Goal: Task Accomplishment & Management: Manage account settings

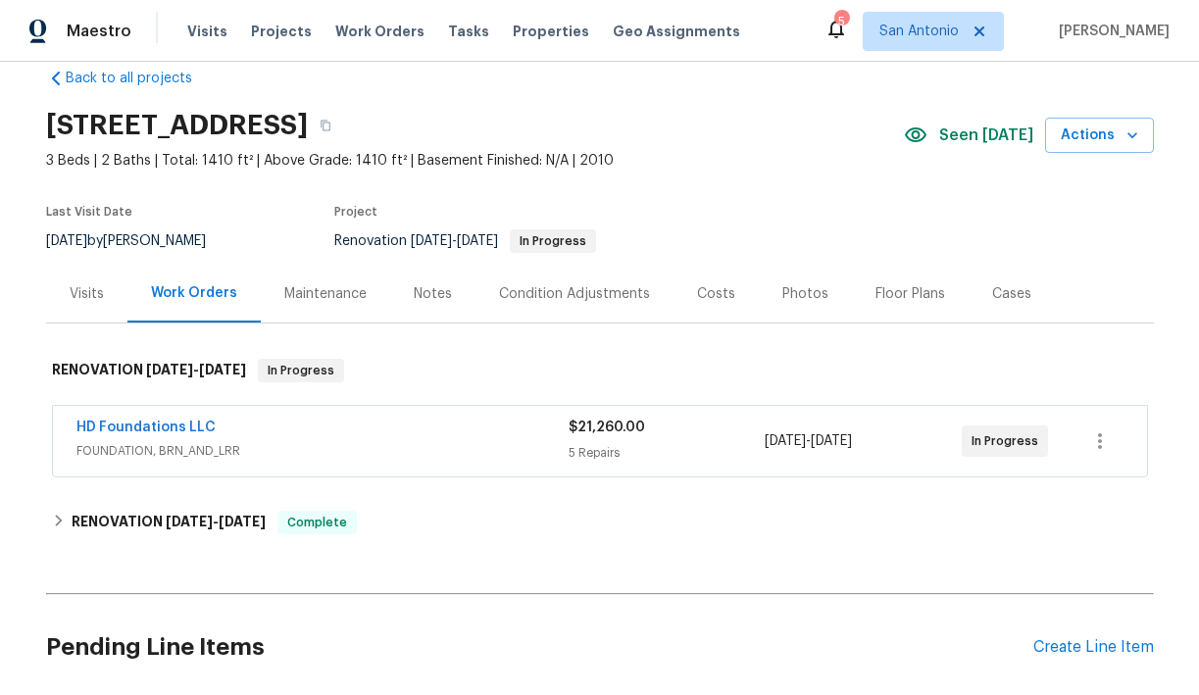
scroll to position [30, 0]
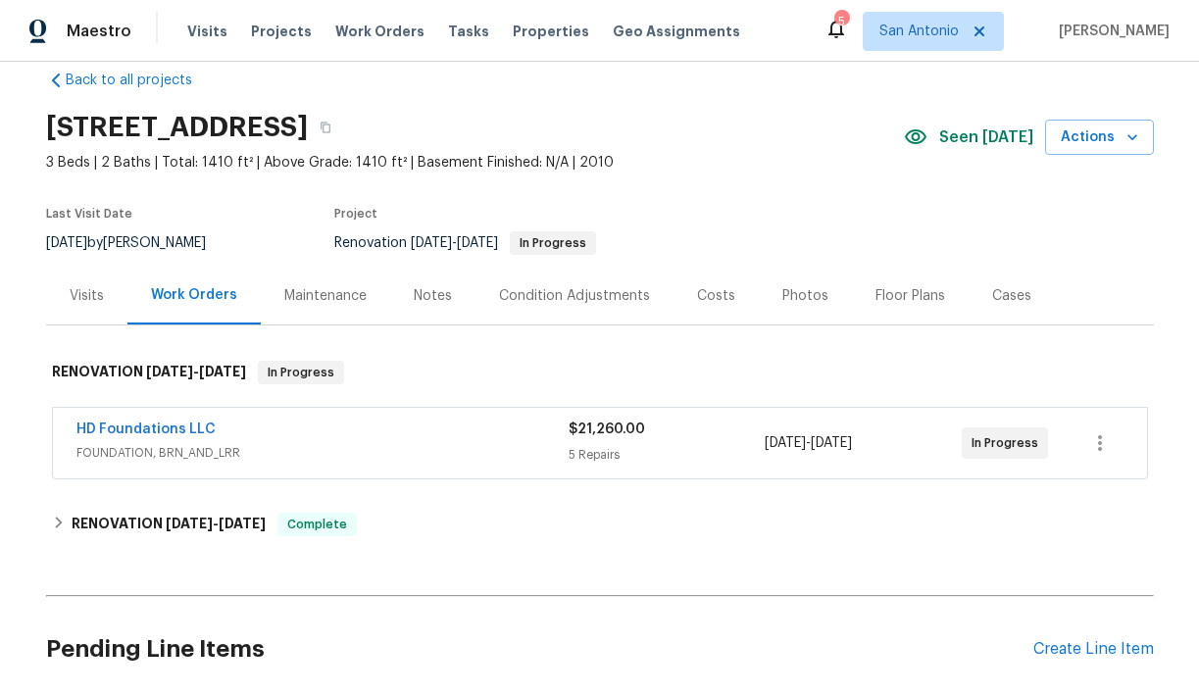
click at [428, 298] on div "Notes" at bounding box center [433, 296] width 38 height 20
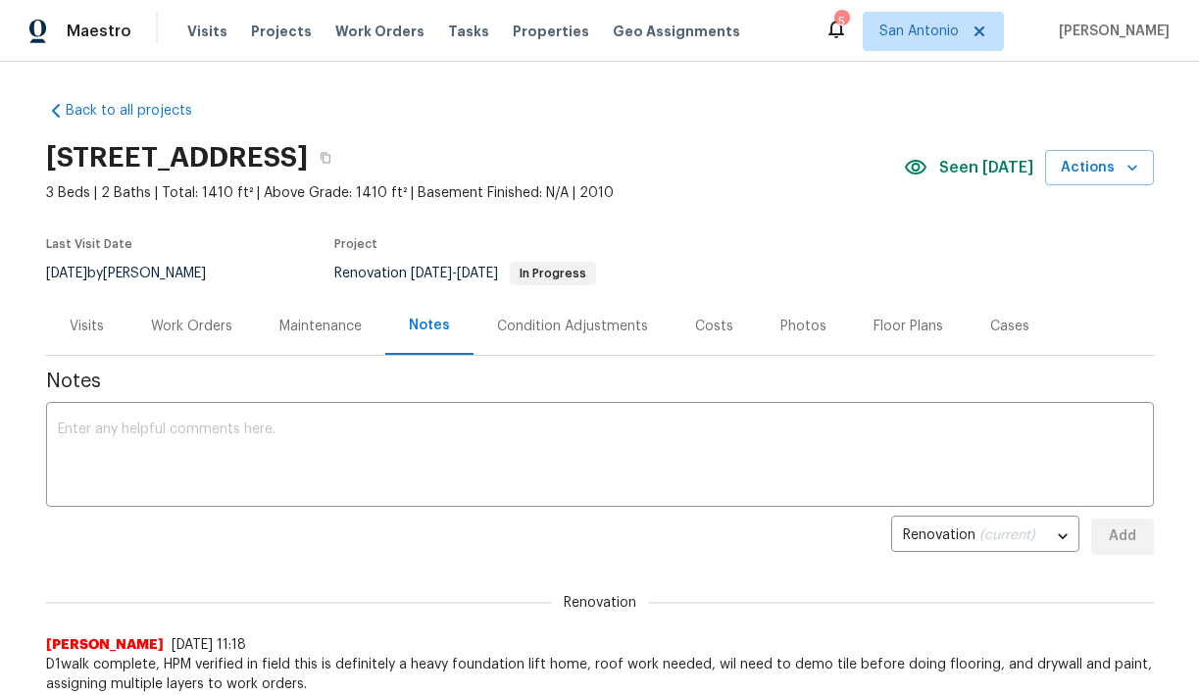
click at [318, 326] on div "Maintenance" at bounding box center [320, 327] width 82 height 20
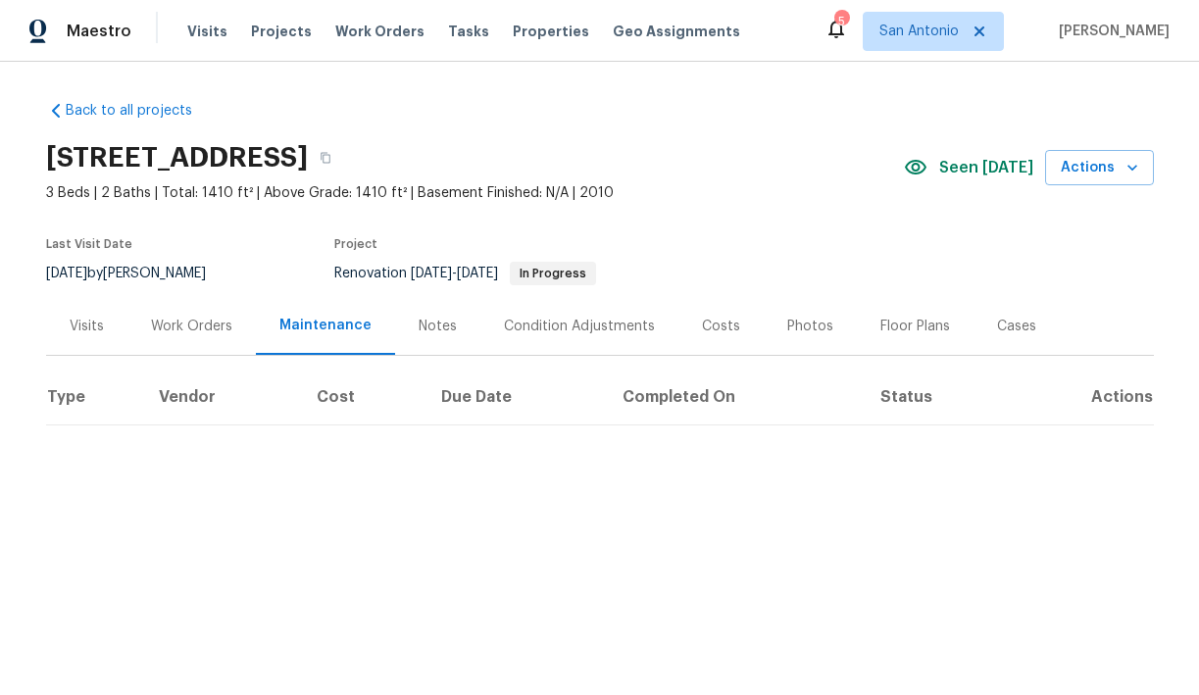
click at [190, 327] on div "Work Orders" at bounding box center [191, 327] width 81 height 20
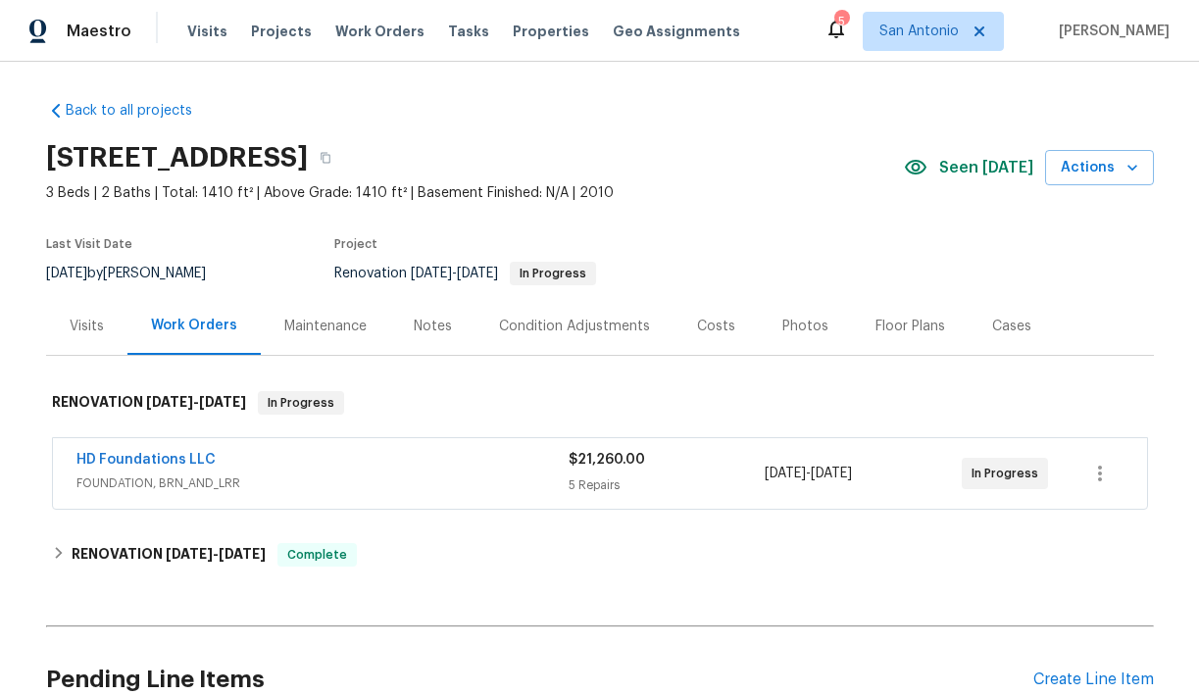
click at [430, 329] on div "Notes" at bounding box center [433, 327] width 38 height 20
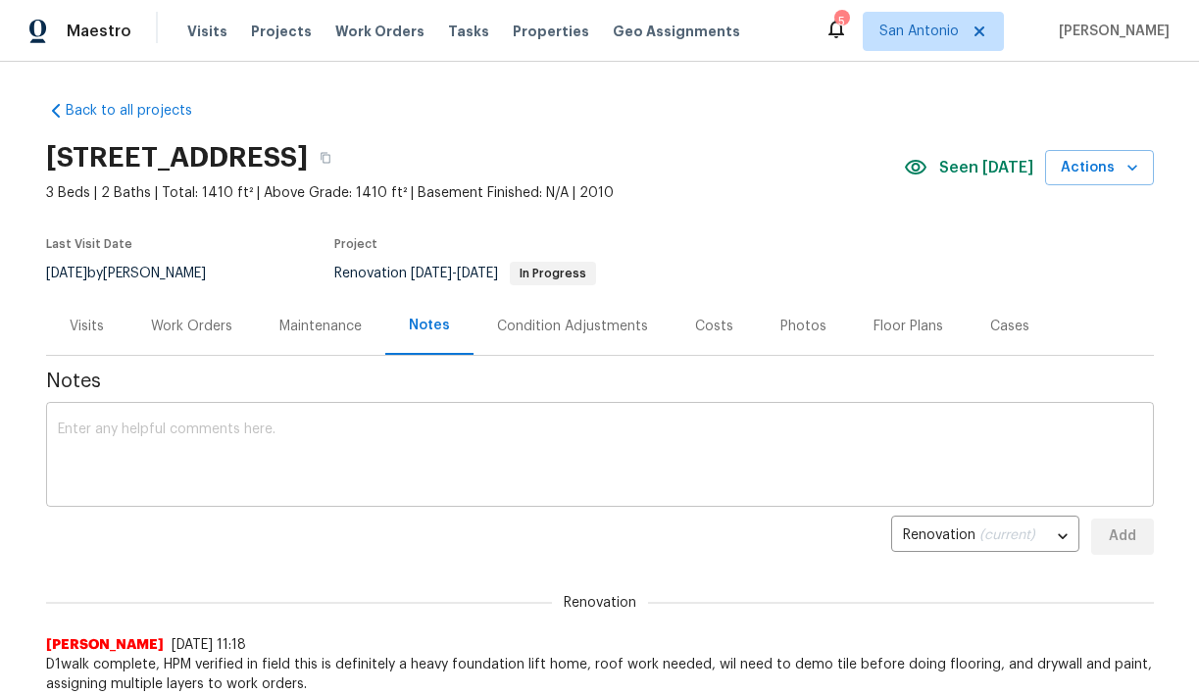
click at [377, 420] on div "x ​" at bounding box center [600, 457] width 1108 height 100
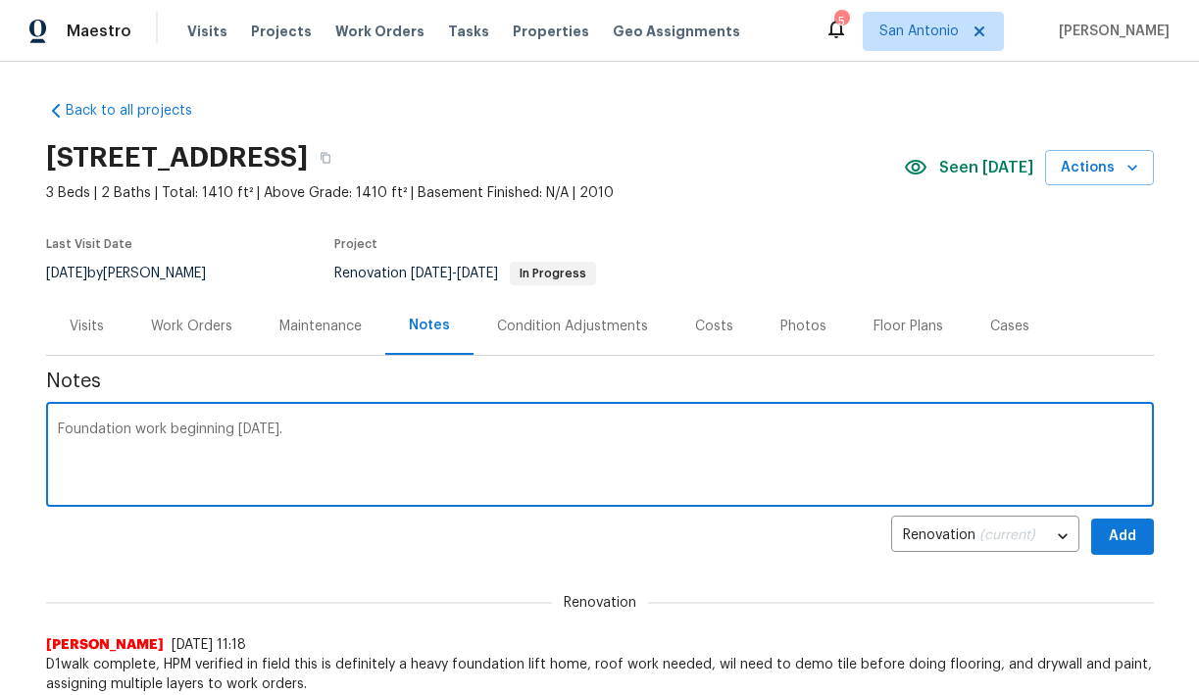
type textarea "Foundation work beginning today."
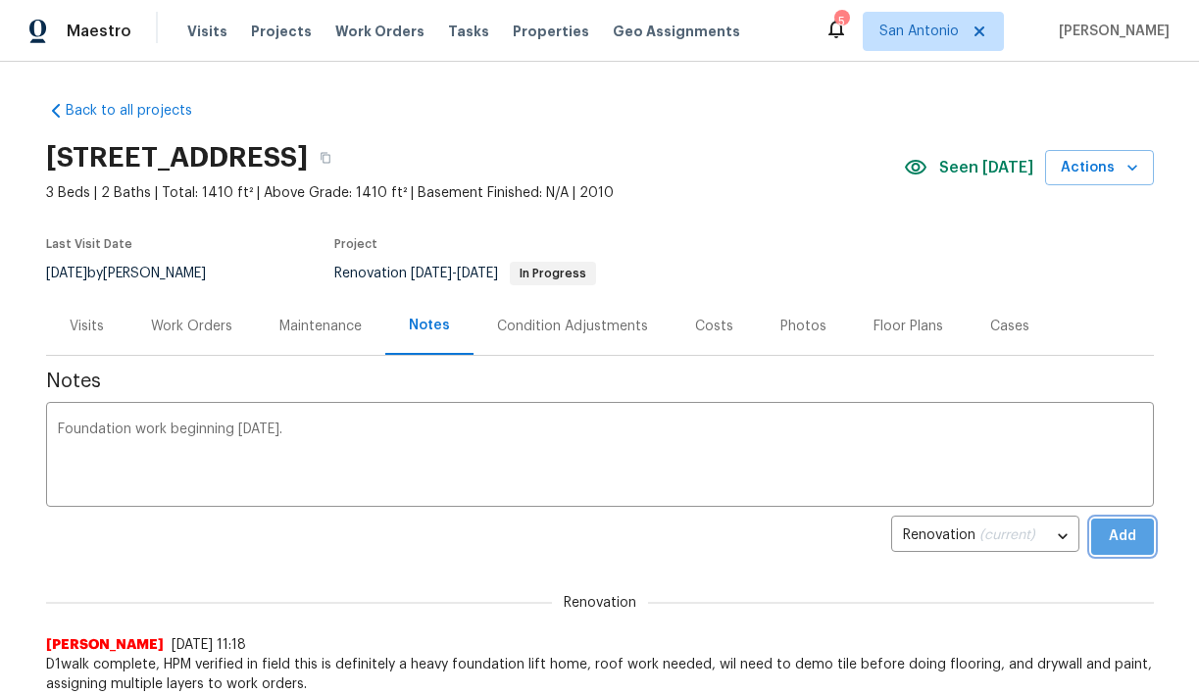
click at [1125, 530] on span "Add" at bounding box center [1122, 536] width 31 height 25
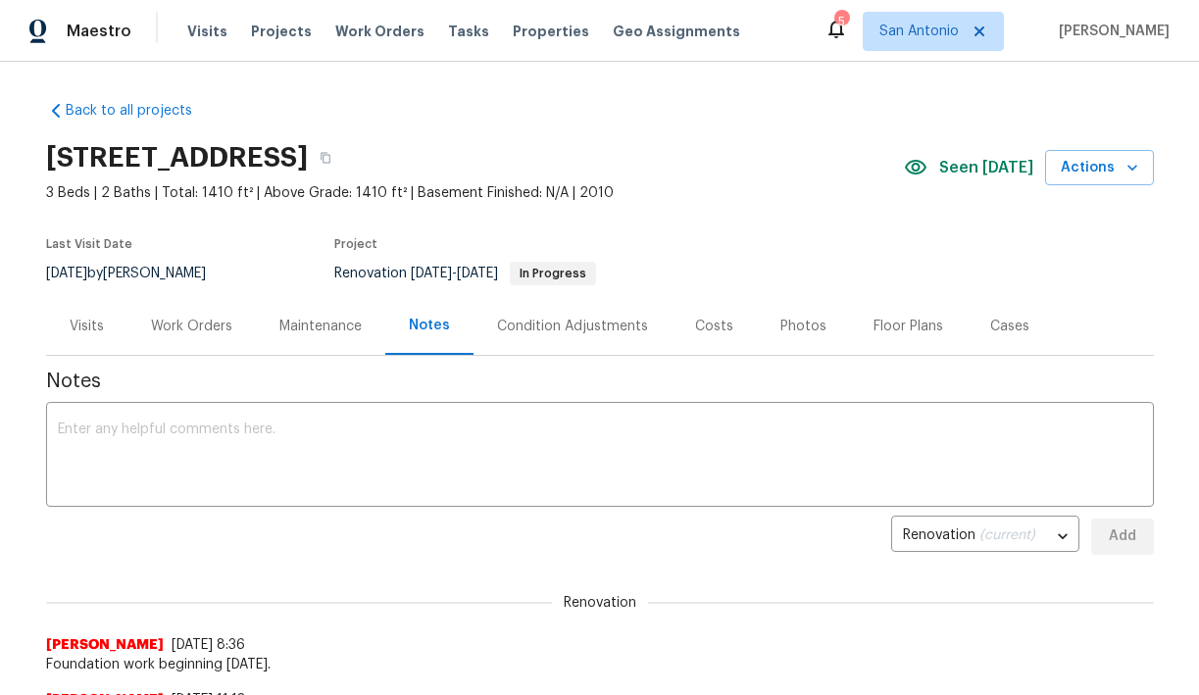
click at [176, 331] on div "Work Orders" at bounding box center [191, 327] width 81 height 20
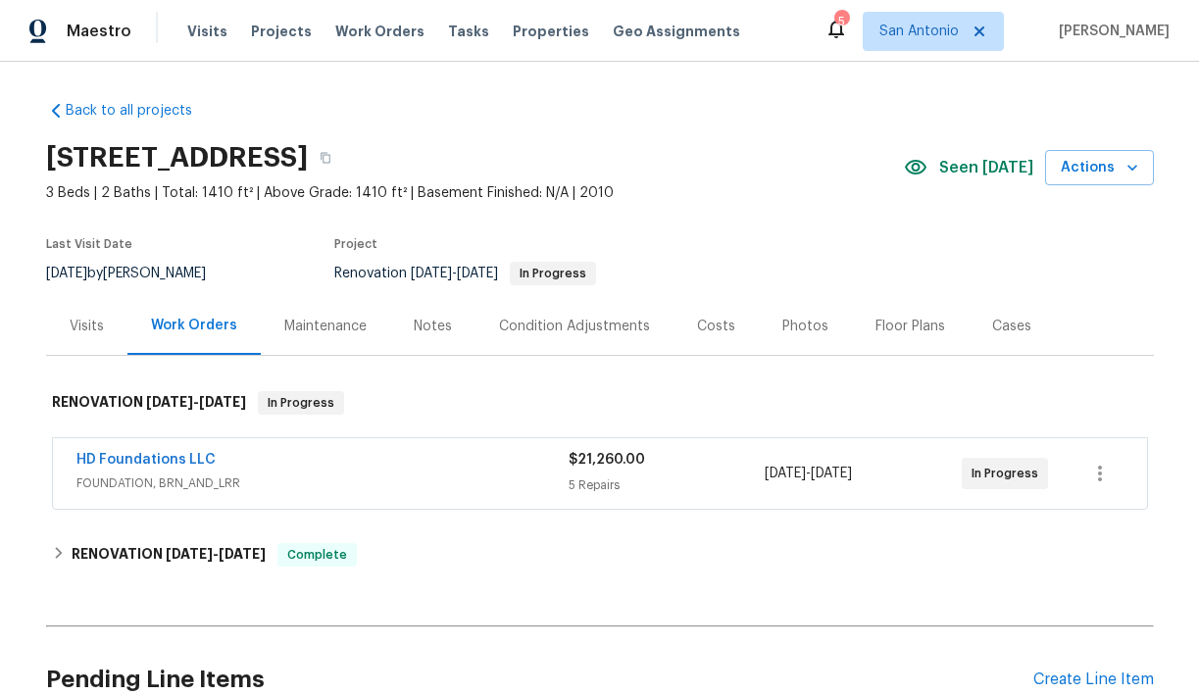
click at [242, 465] on div "HD Foundations LLC" at bounding box center [322, 462] width 492 height 24
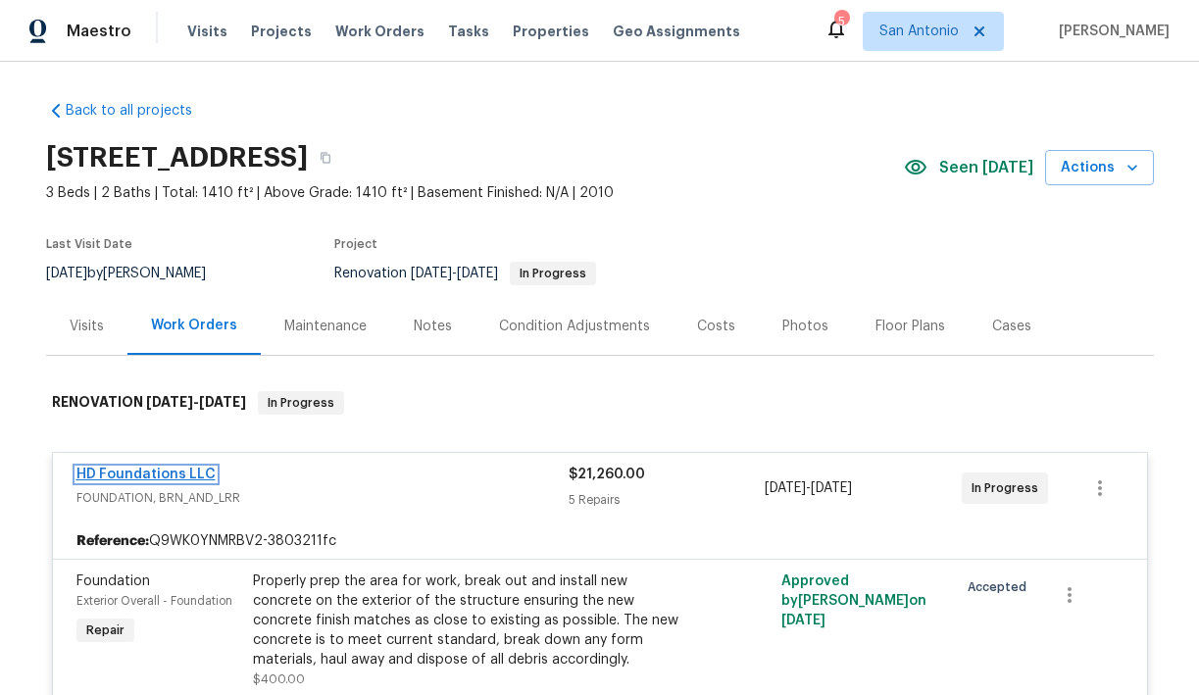
click at [159, 479] on link "HD Foundations LLC" at bounding box center [145, 475] width 139 height 14
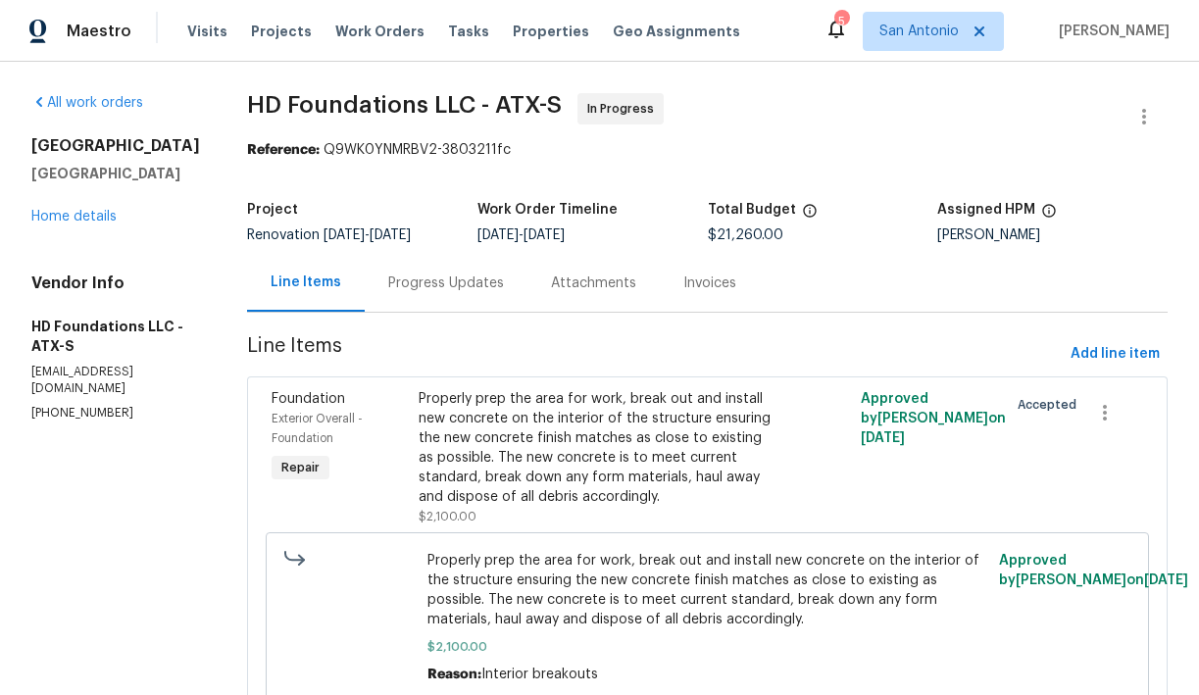
click at [467, 292] on div "Progress Updates" at bounding box center [446, 284] width 116 height 20
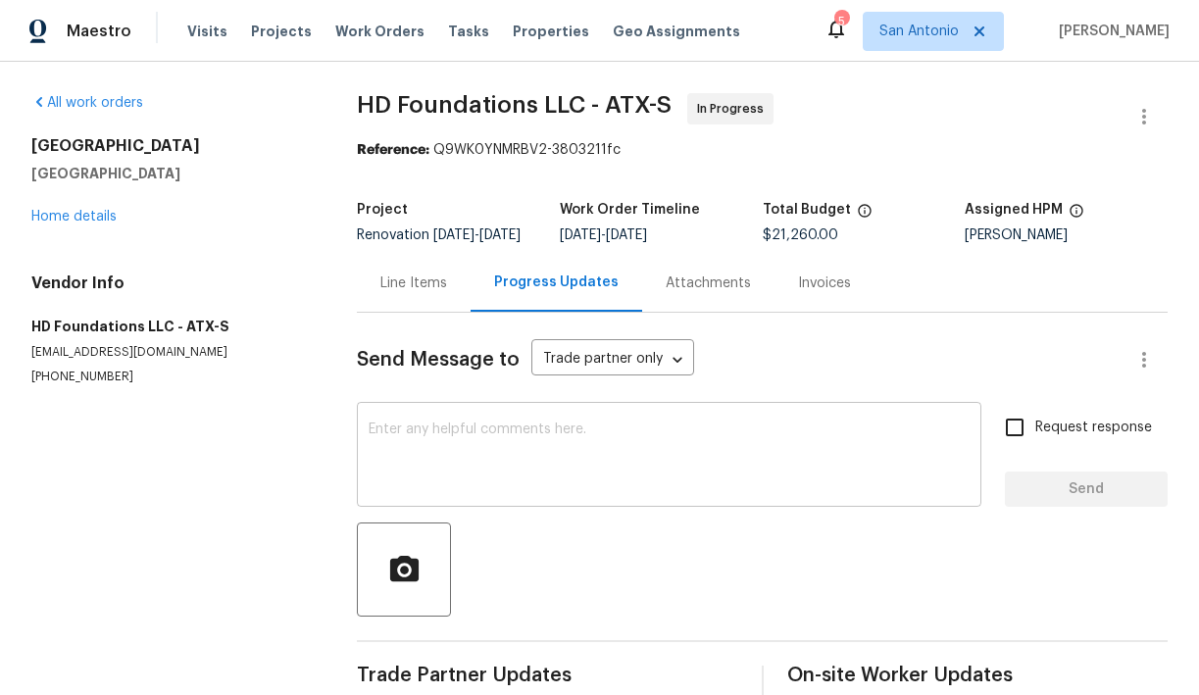
click at [454, 440] on textarea at bounding box center [669, 457] width 601 height 69
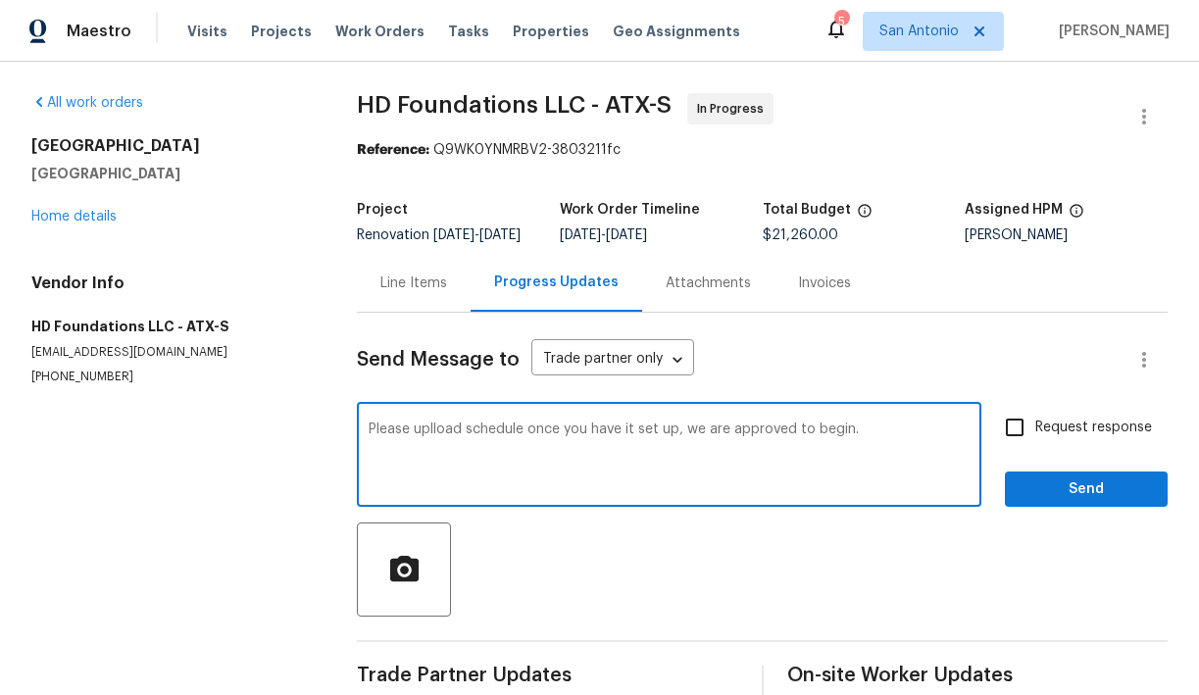
click at [442, 440] on textarea "Please uplload schedule once you have it set up, we are approved to begin." at bounding box center [669, 457] width 601 height 69
type textarea "Please upload schedule once you have it set up, we are approved to begin."
click at [1097, 488] on button "Send" at bounding box center [1086, 490] width 163 height 36
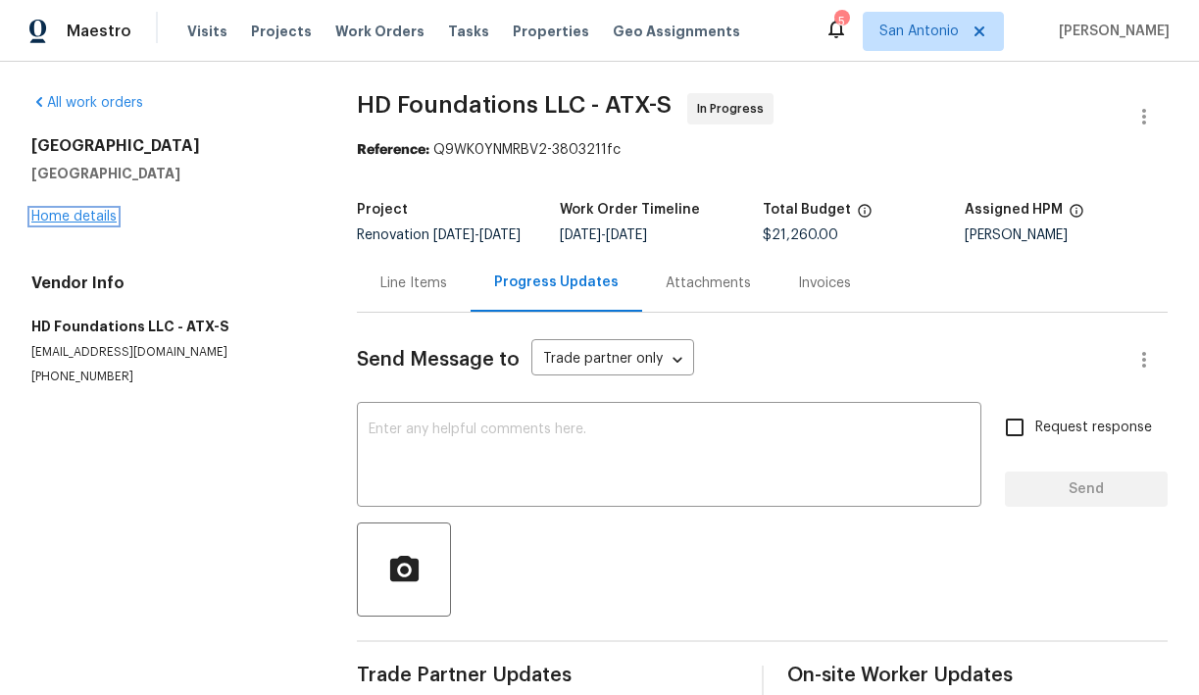
click at [82, 219] on link "Home details" at bounding box center [73, 217] width 85 height 14
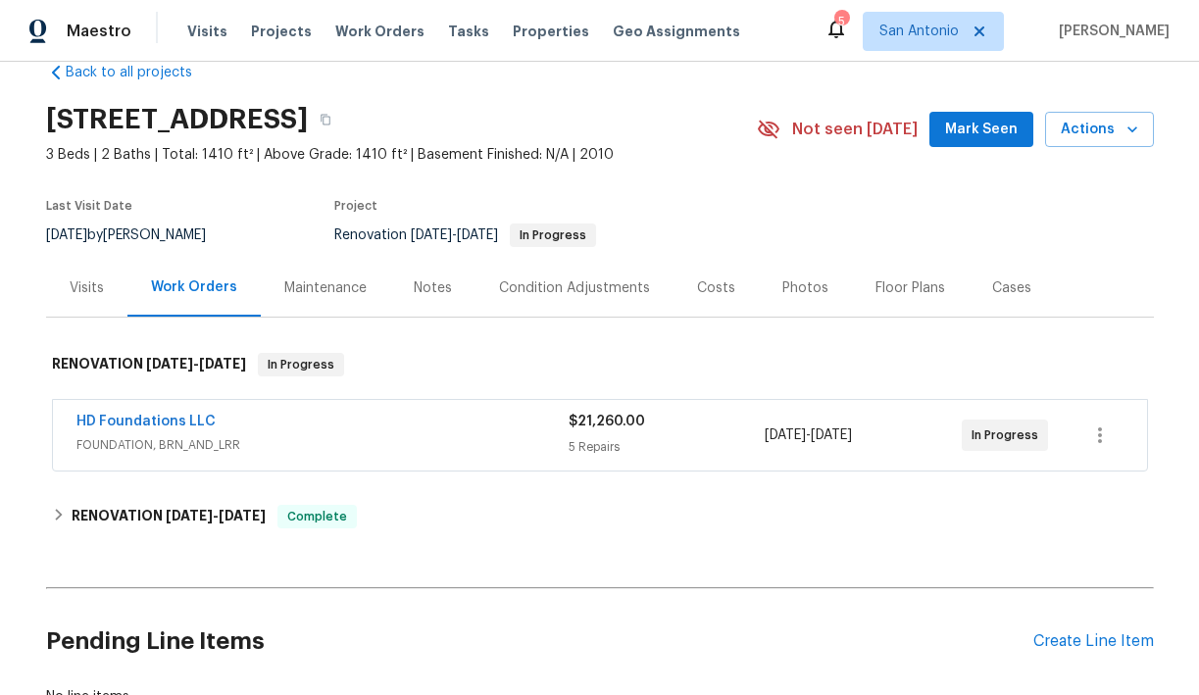
scroll to position [9, 0]
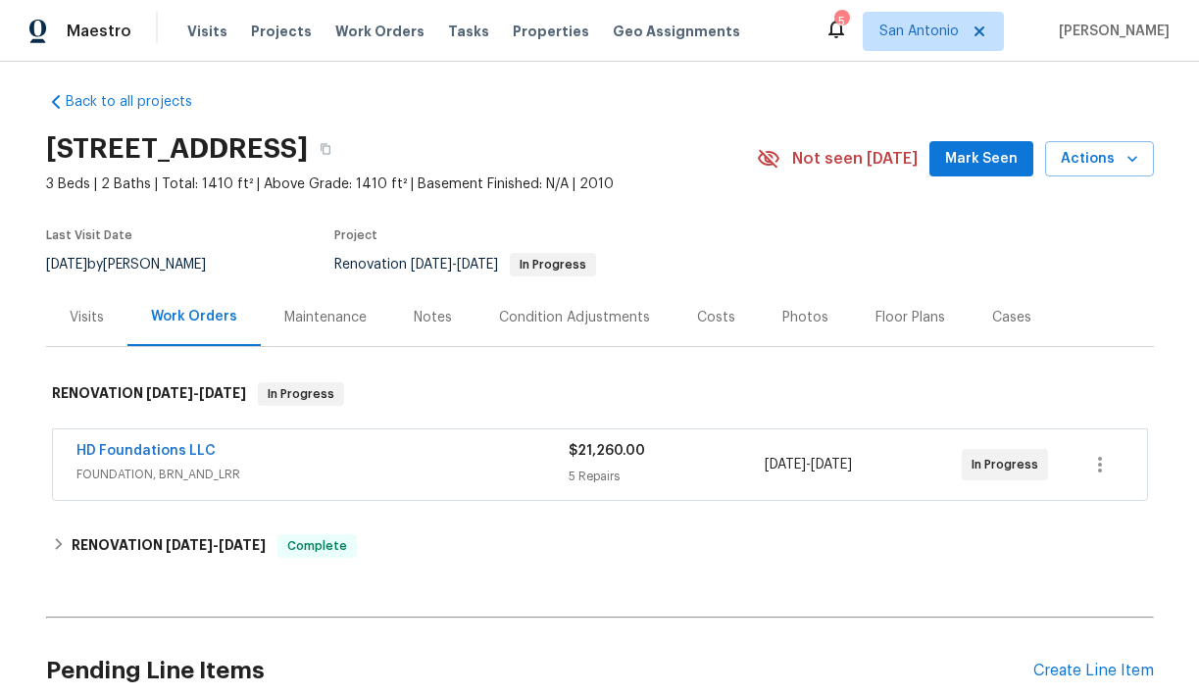
click at [1003, 152] on span "Mark Seen" at bounding box center [981, 159] width 73 height 25
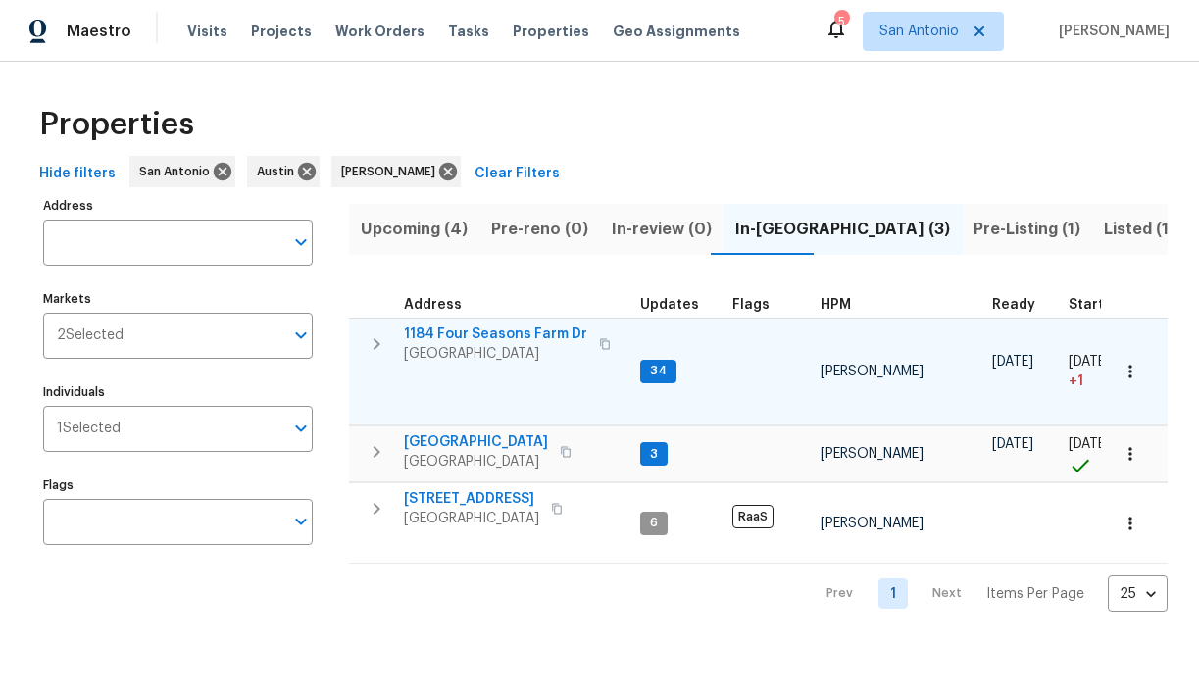
click at [480, 333] on span "1184 Four Seasons Farm Dr" at bounding box center [495, 334] width 183 height 20
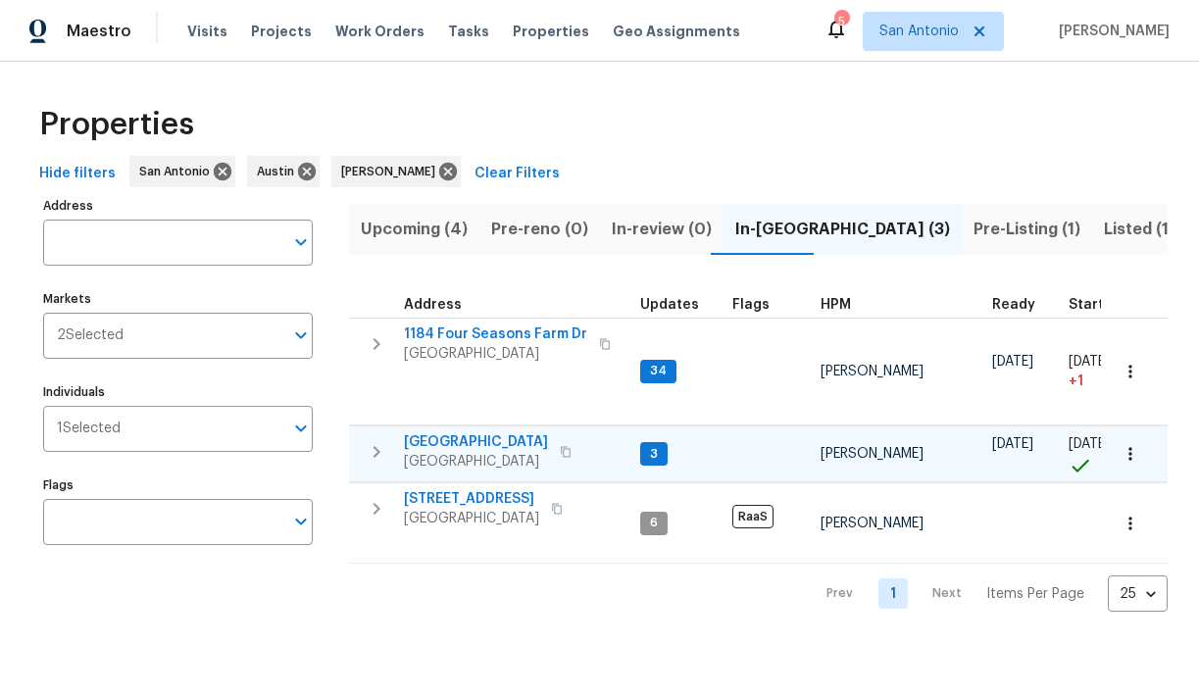
click at [491, 443] on span "124 Blossom Valley Strm" at bounding box center [476, 442] width 144 height 20
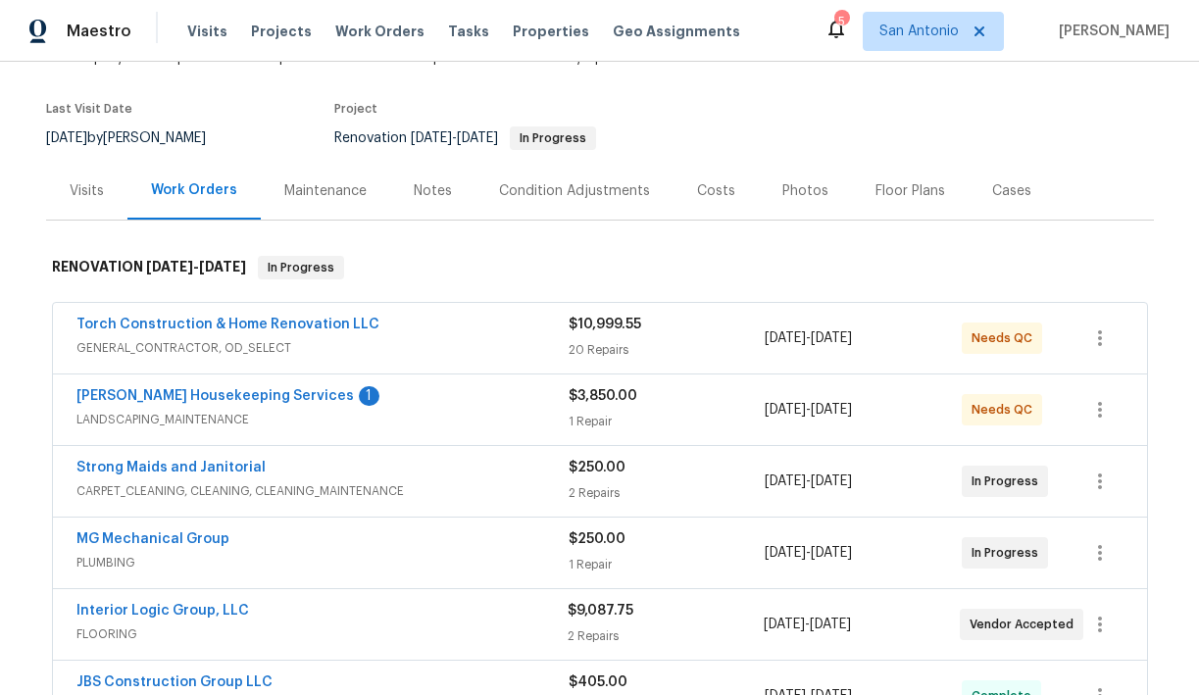
scroll to position [139, 0]
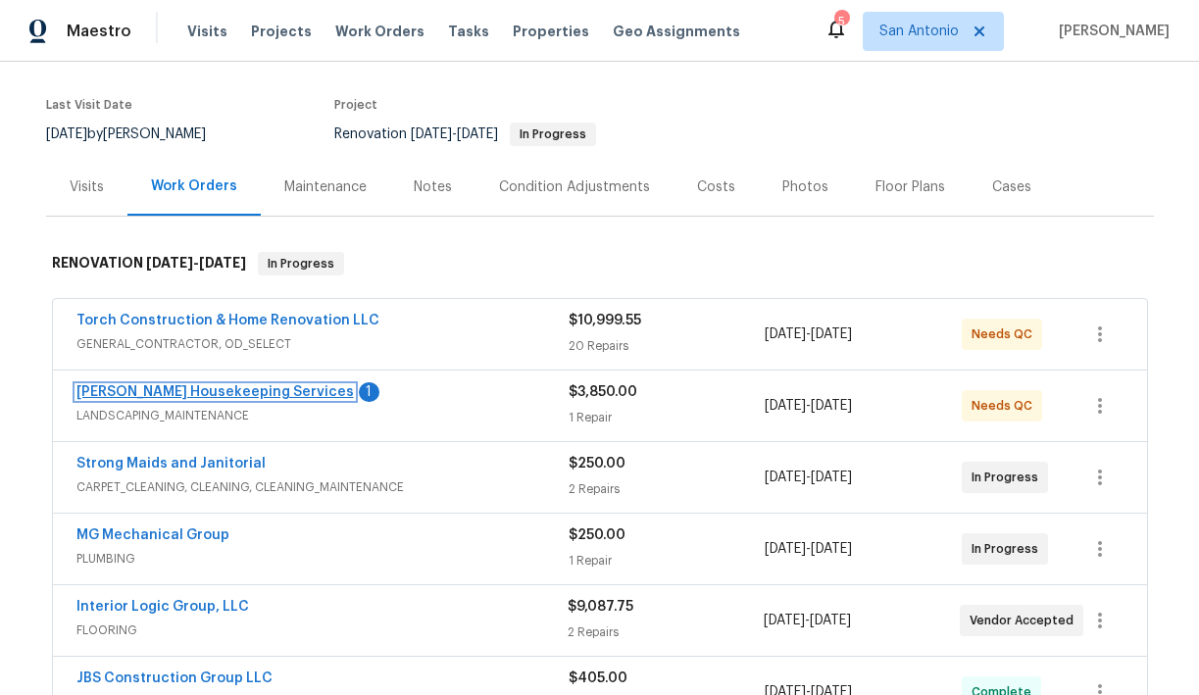
click at [197, 390] on link "Arelis Housekeeping Services" at bounding box center [214, 392] width 277 height 14
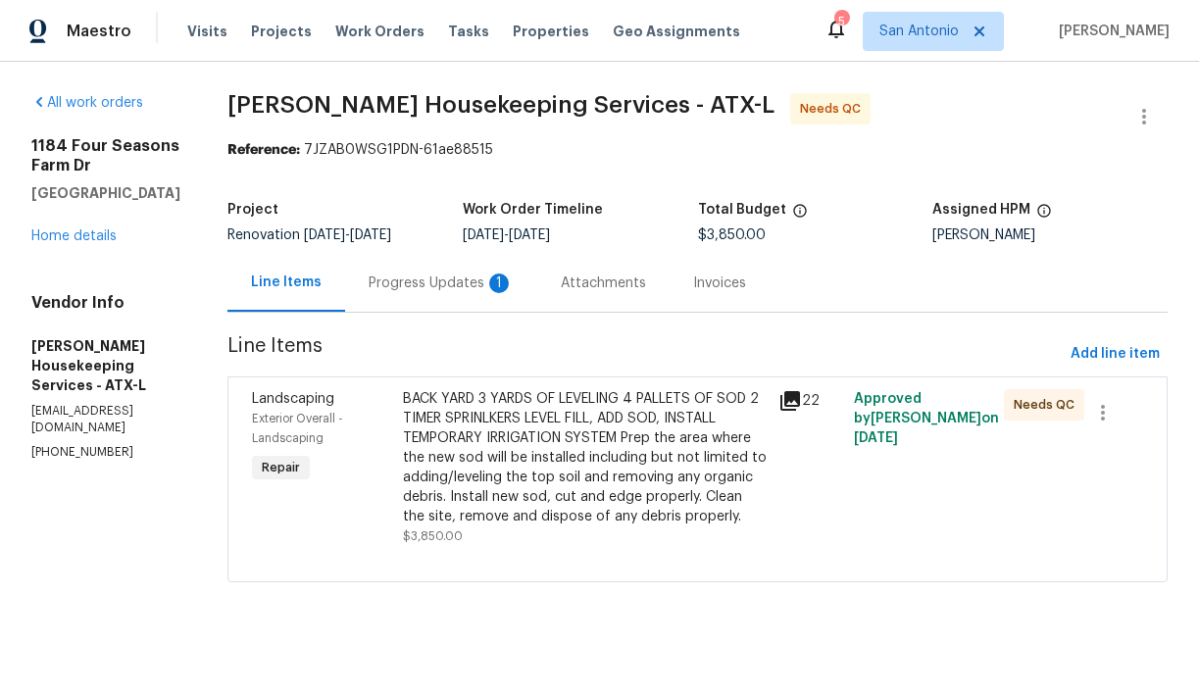
click at [461, 288] on div "Progress Updates 1" at bounding box center [441, 284] width 145 height 20
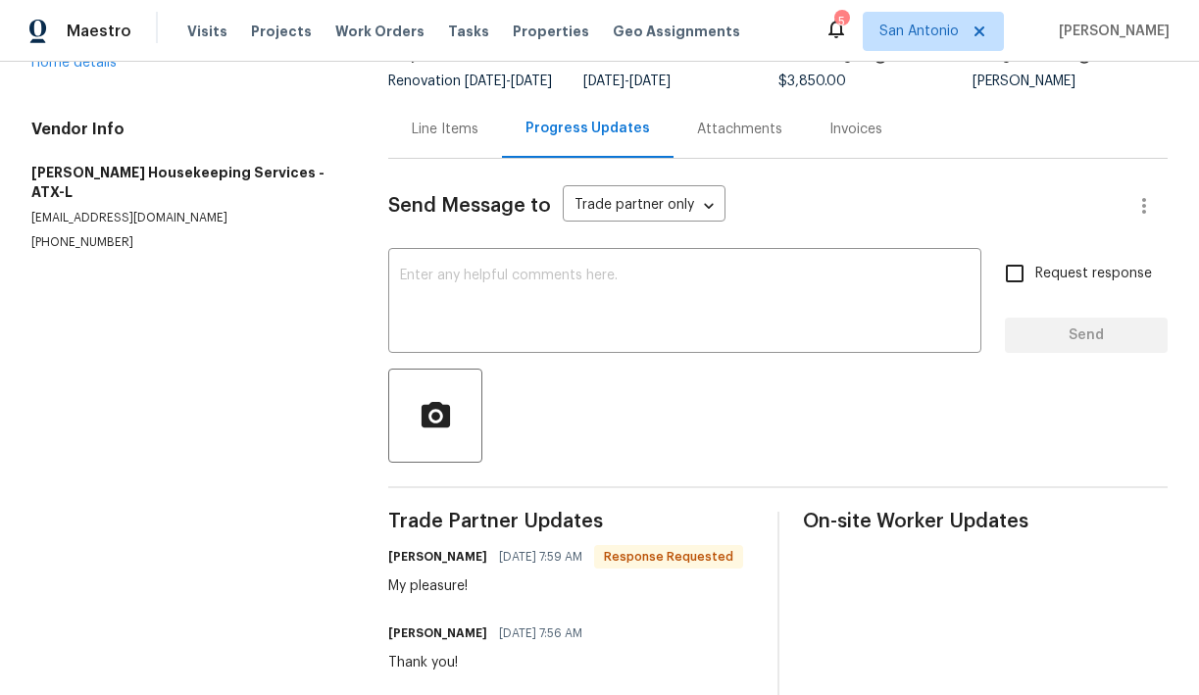
scroll to position [25, 0]
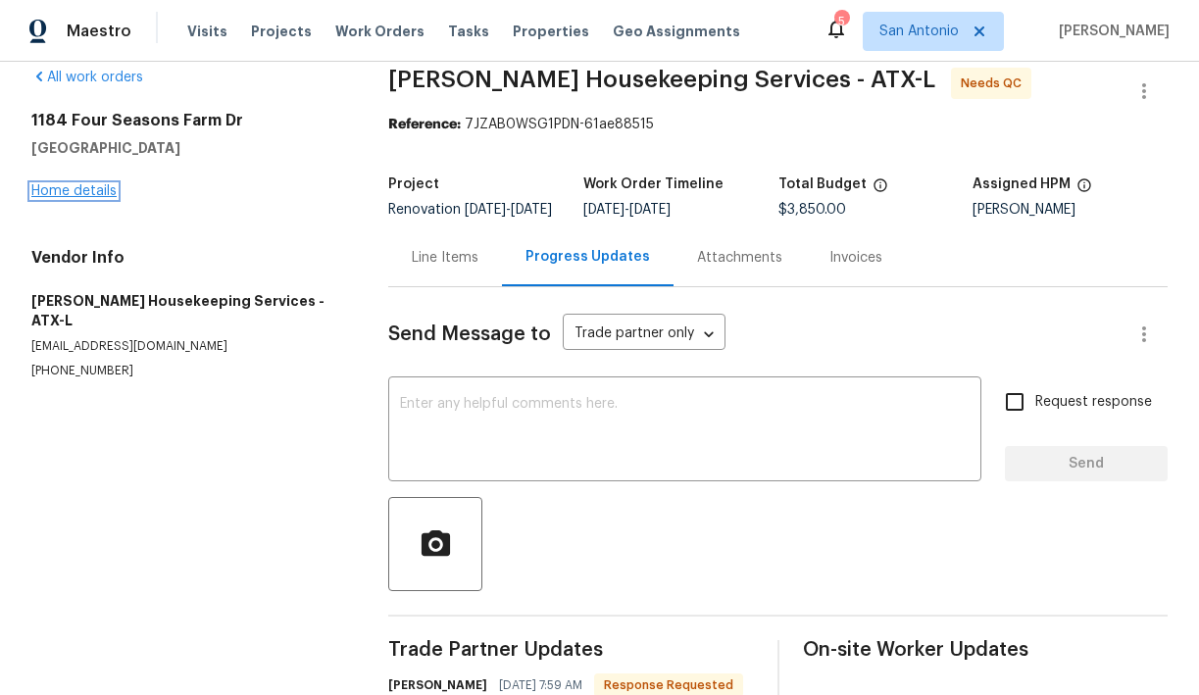
click at [79, 188] on link "Home details" at bounding box center [73, 191] width 85 height 14
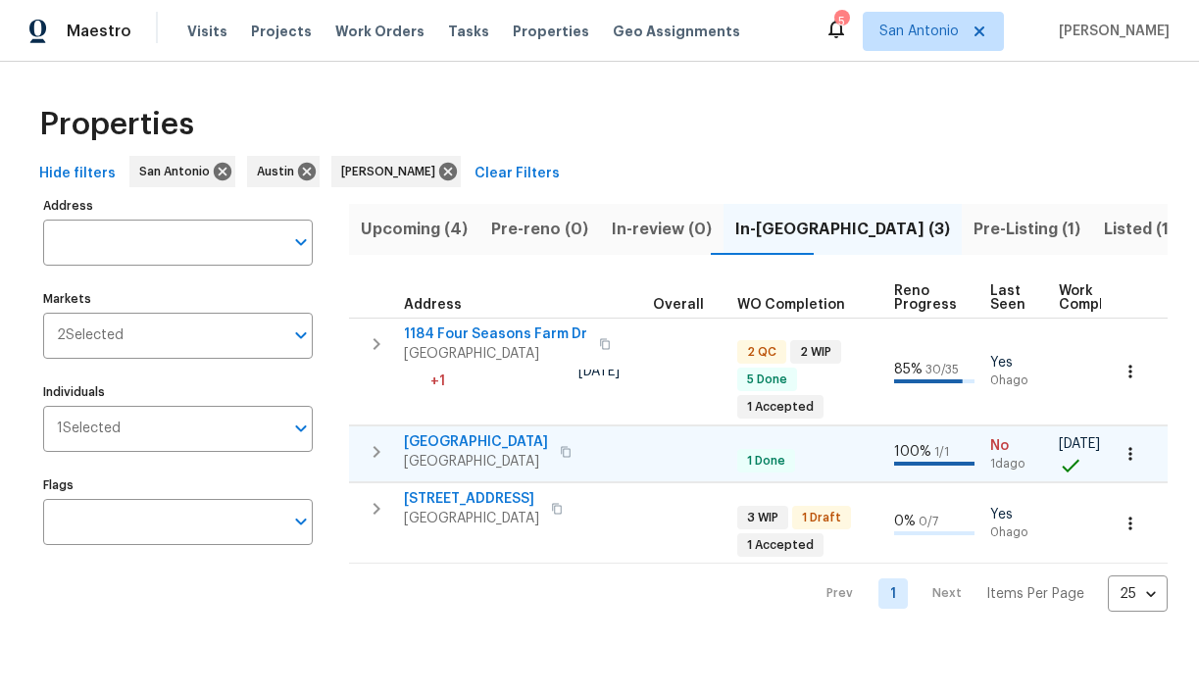
scroll to position [0, 858]
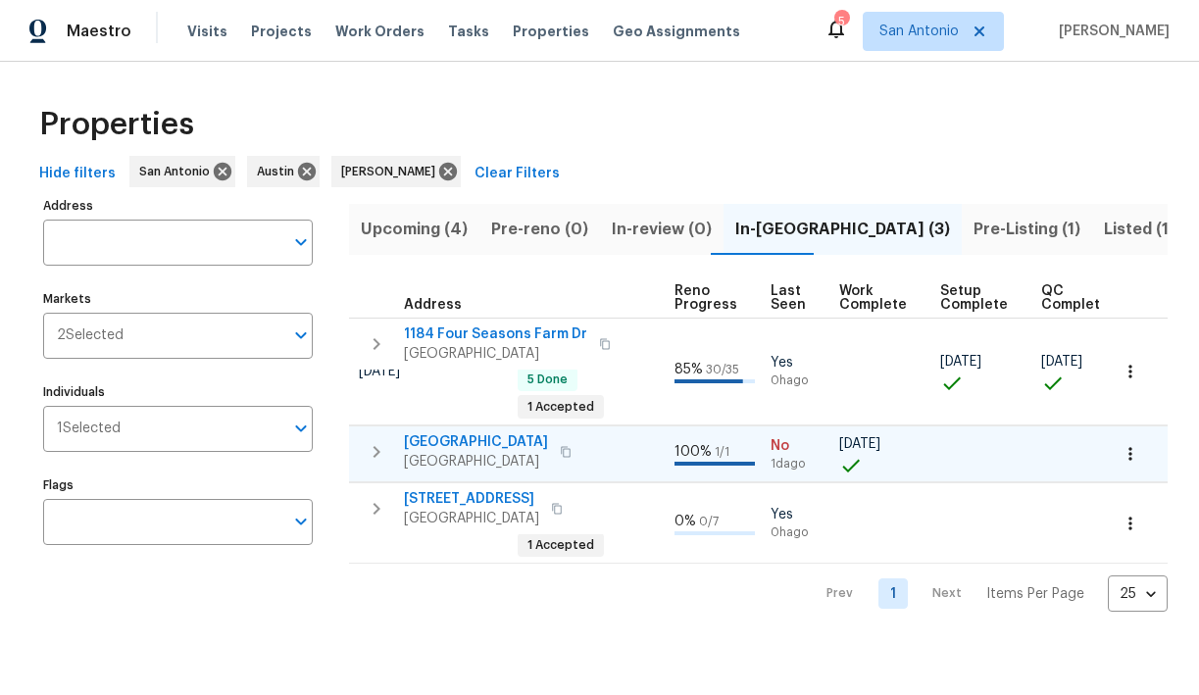
click at [379, 452] on icon "button" at bounding box center [377, 452] width 7 height 12
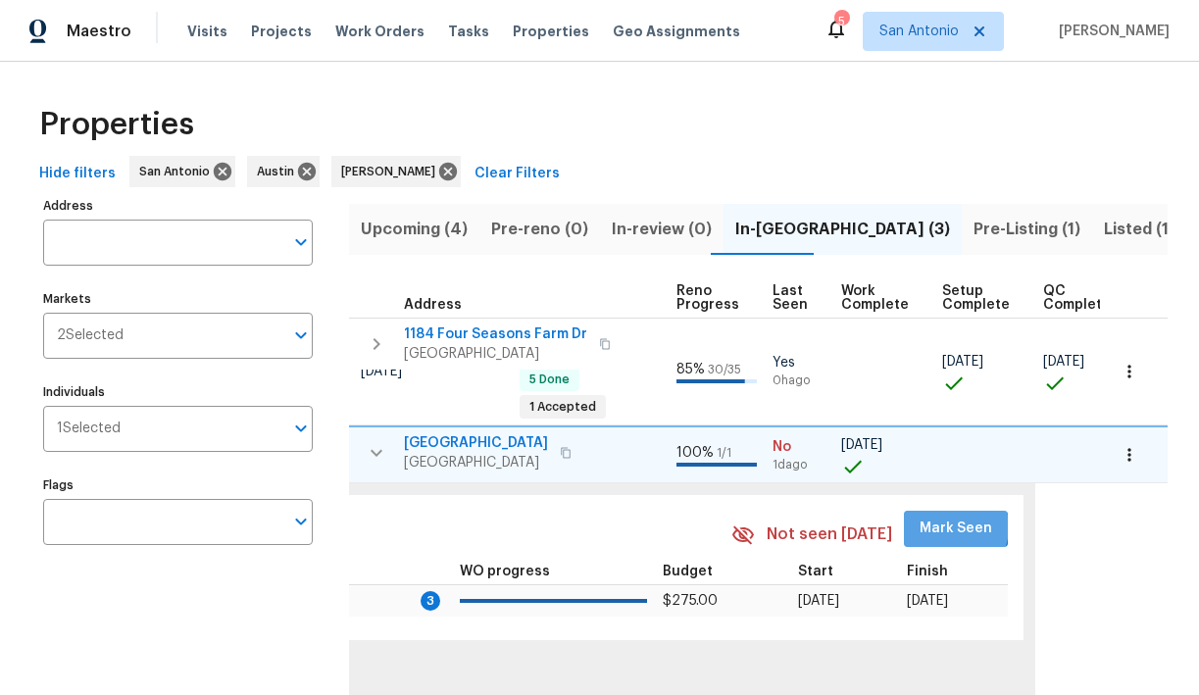
click at [920, 526] on span "Mark Seen" at bounding box center [956, 529] width 73 height 25
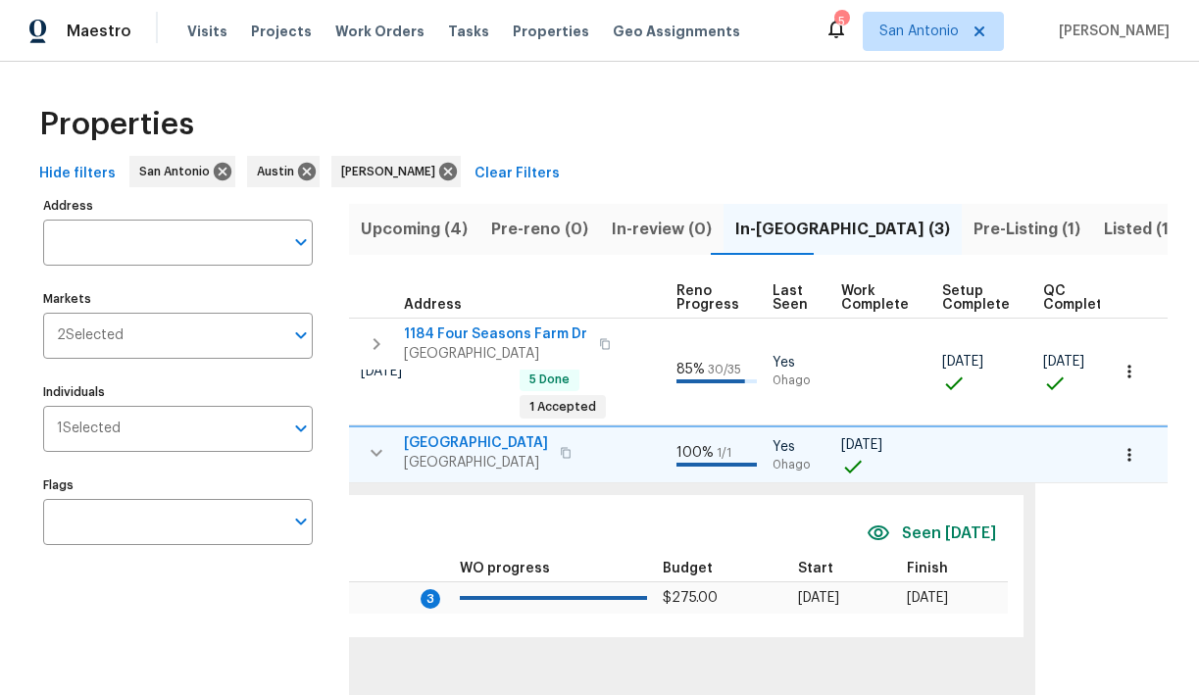
click at [467, 443] on span "[GEOGRAPHIC_DATA]" at bounding box center [476, 443] width 144 height 20
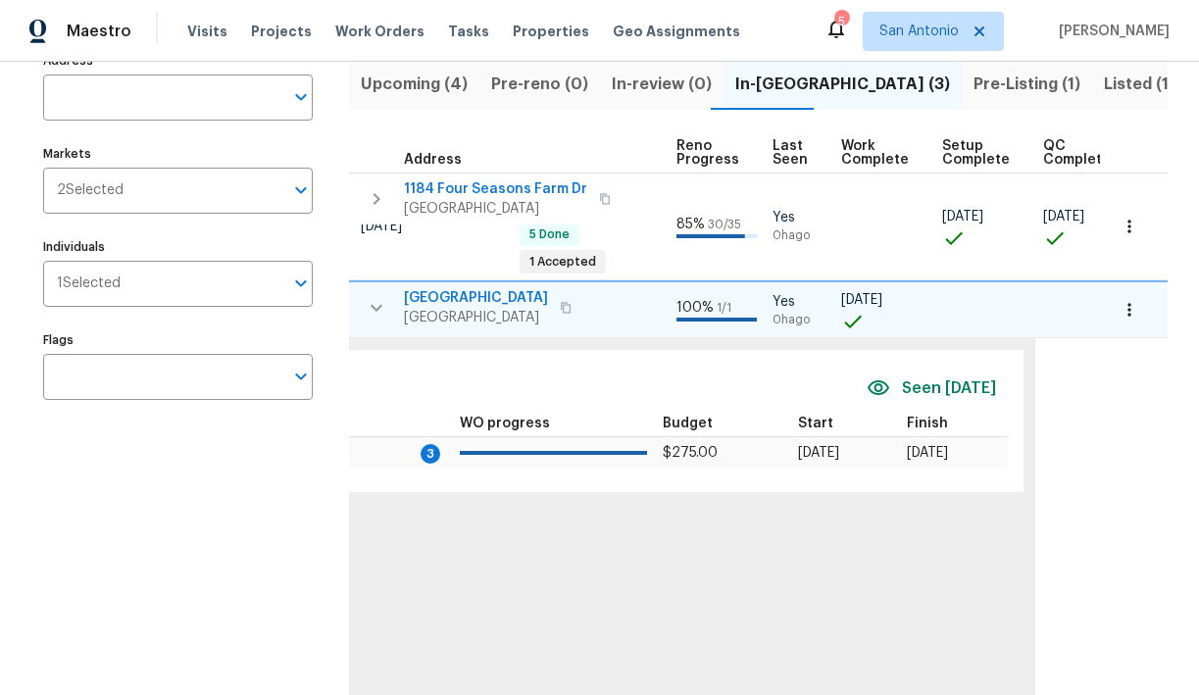
scroll to position [151, 0]
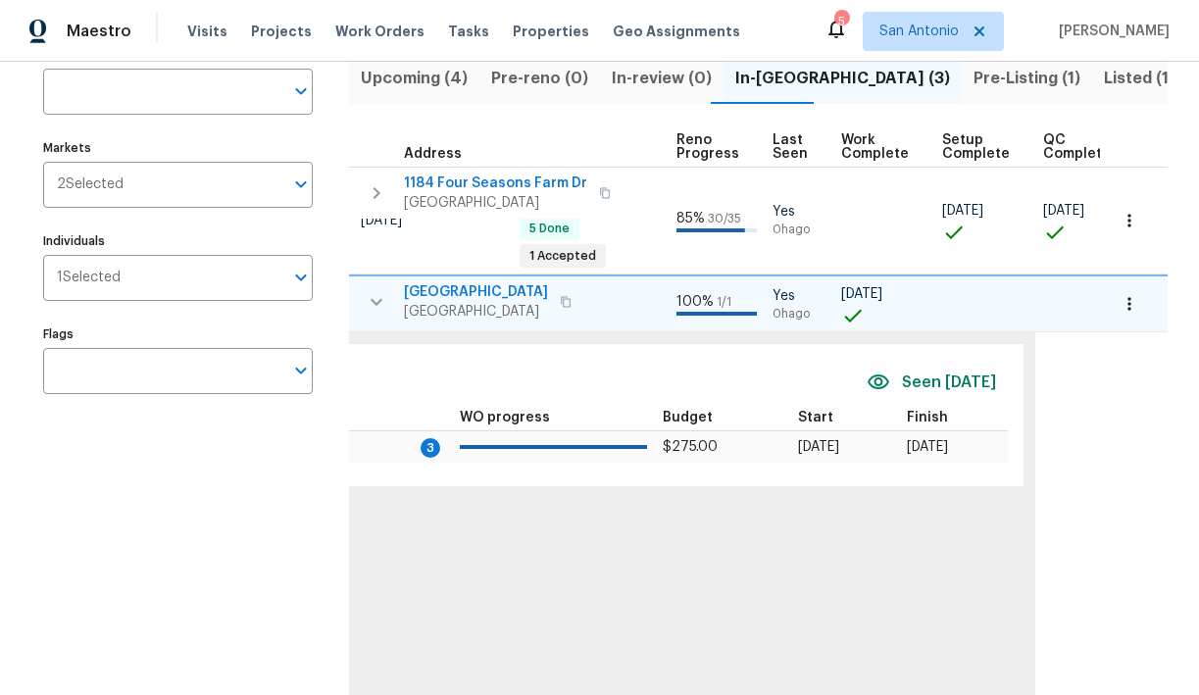
click at [373, 305] on icon "button" at bounding box center [377, 302] width 24 height 24
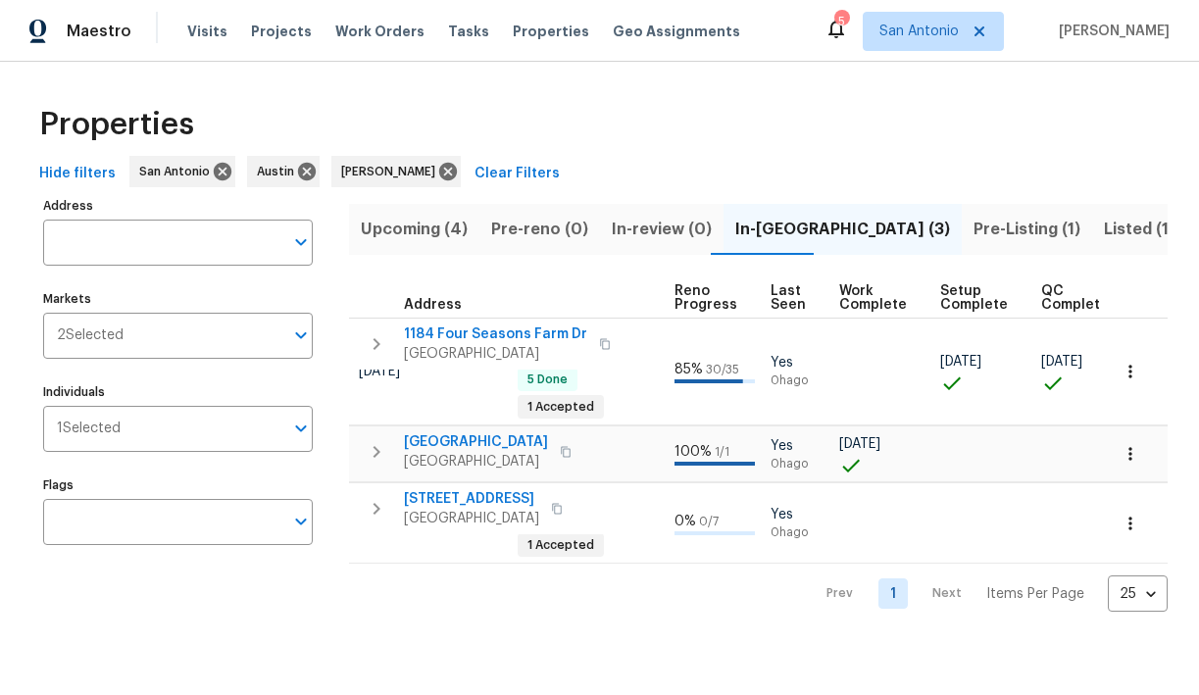
scroll to position [0, 0]
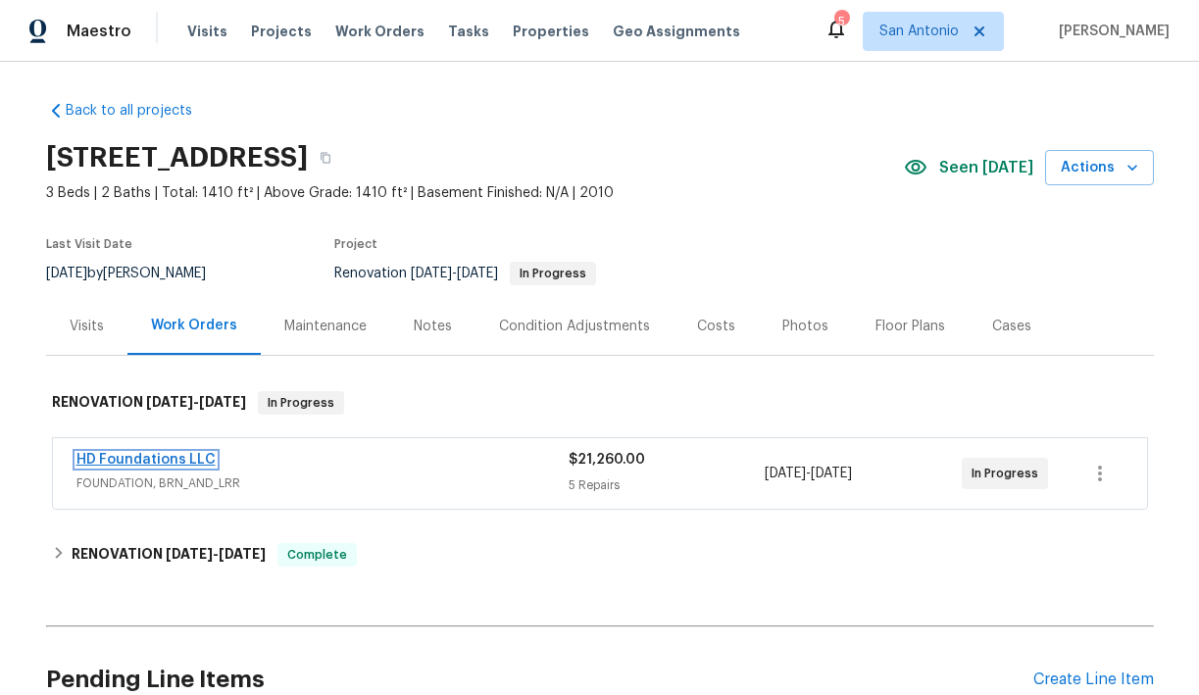
click at [172, 458] on link "HD Foundations LLC" at bounding box center [145, 460] width 139 height 14
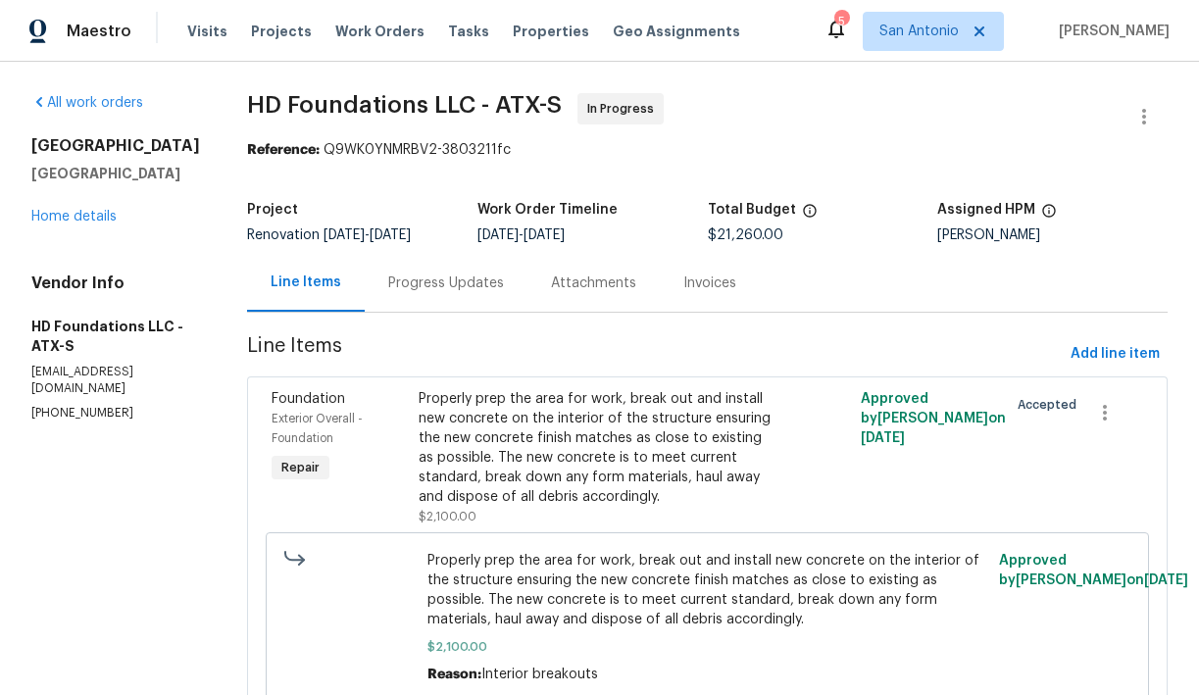
click at [440, 300] on div "Progress Updates" at bounding box center [446, 283] width 163 height 58
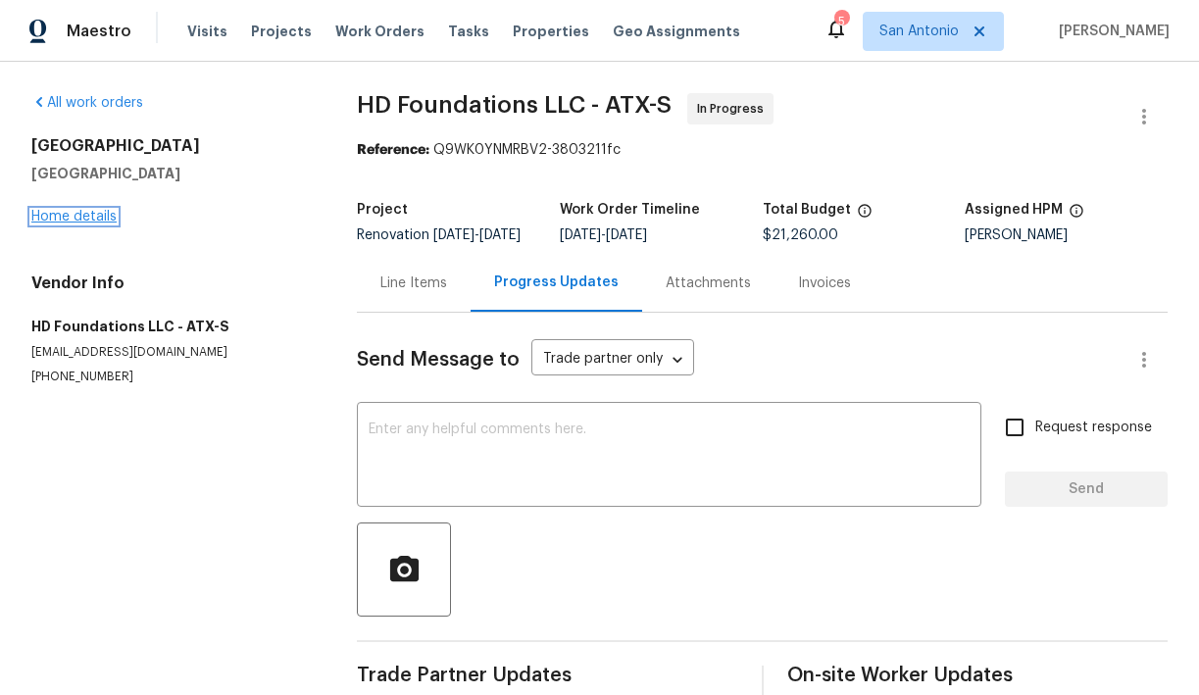
click at [73, 218] on link "Home details" at bounding box center [73, 217] width 85 height 14
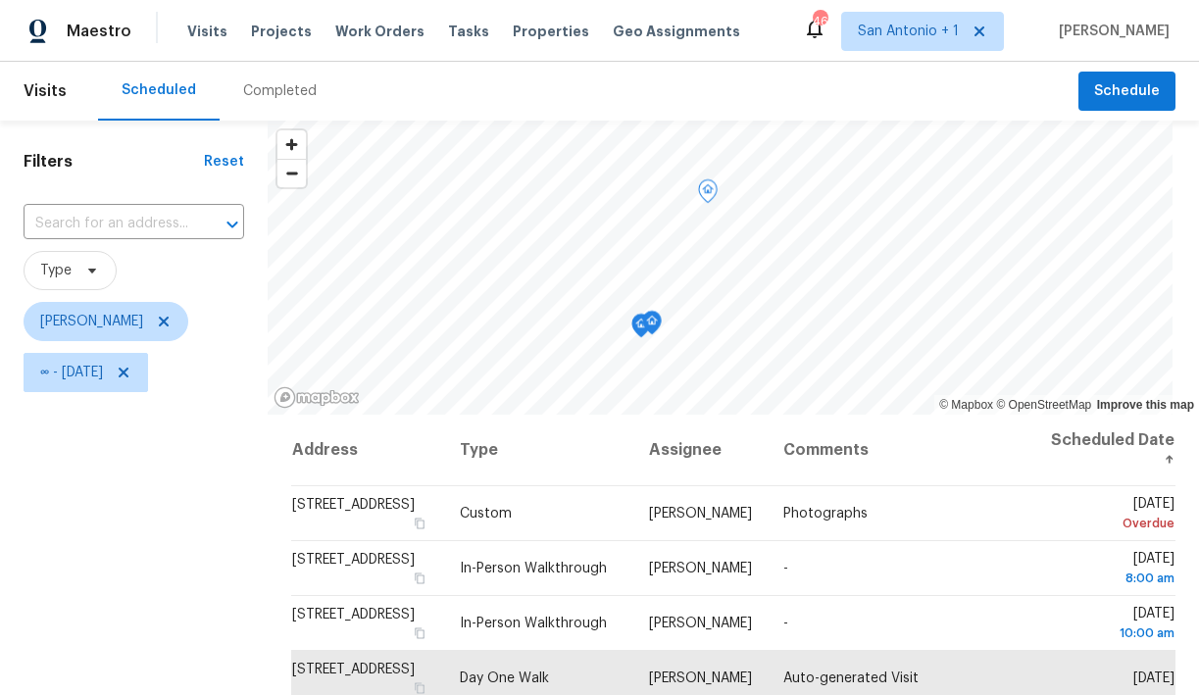
scroll to position [244, 0]
